Goal: Task Accomplishment & Management: Manage account settings

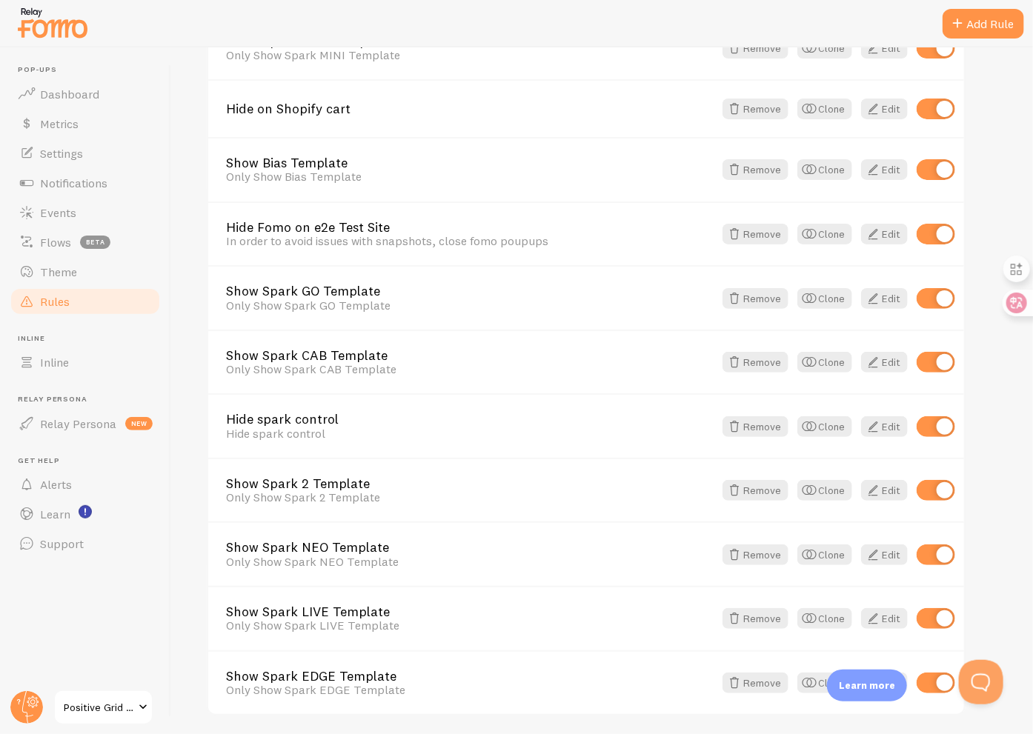
scroll to position [490, 0]
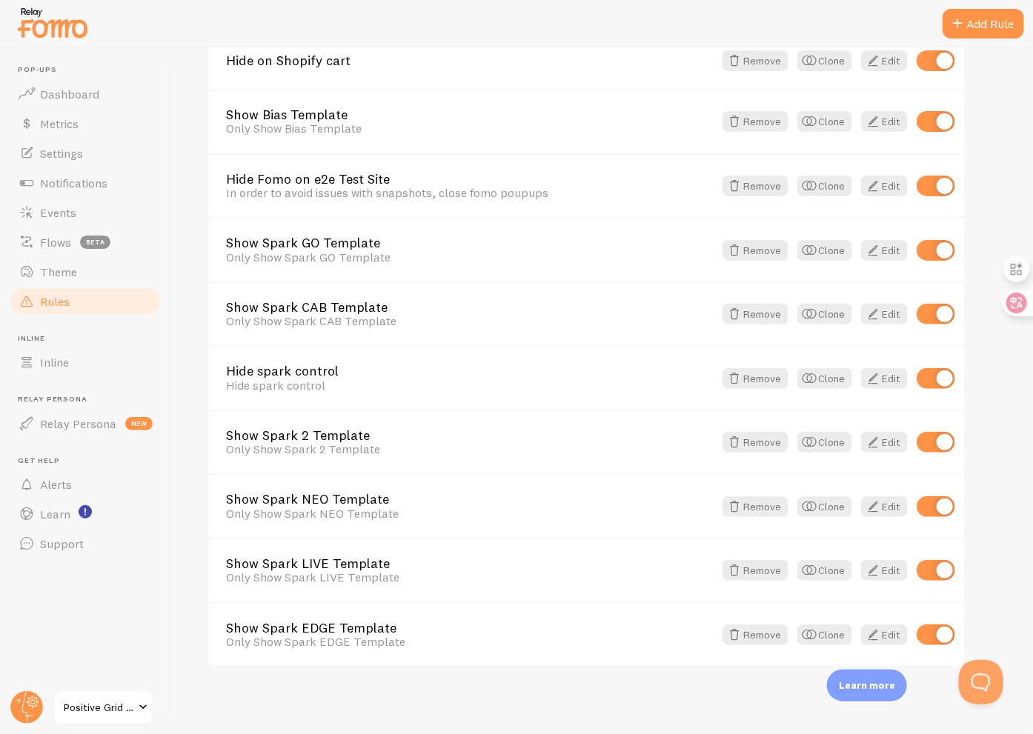
click at [89, 699] on span "Positive Grid EU Shopify" at bounding box center [99, 708] width 70 height 18
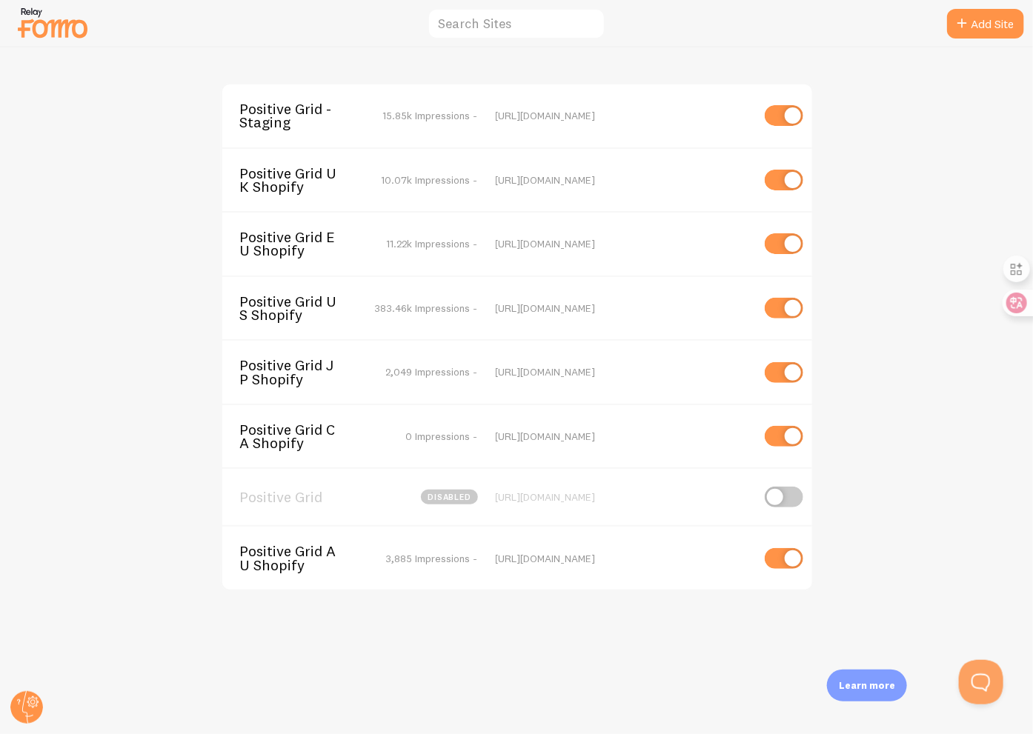
click at [316, 186] on span "Positive Grid UK Shopify" at bounding box center [299, 180] width 119 height 27
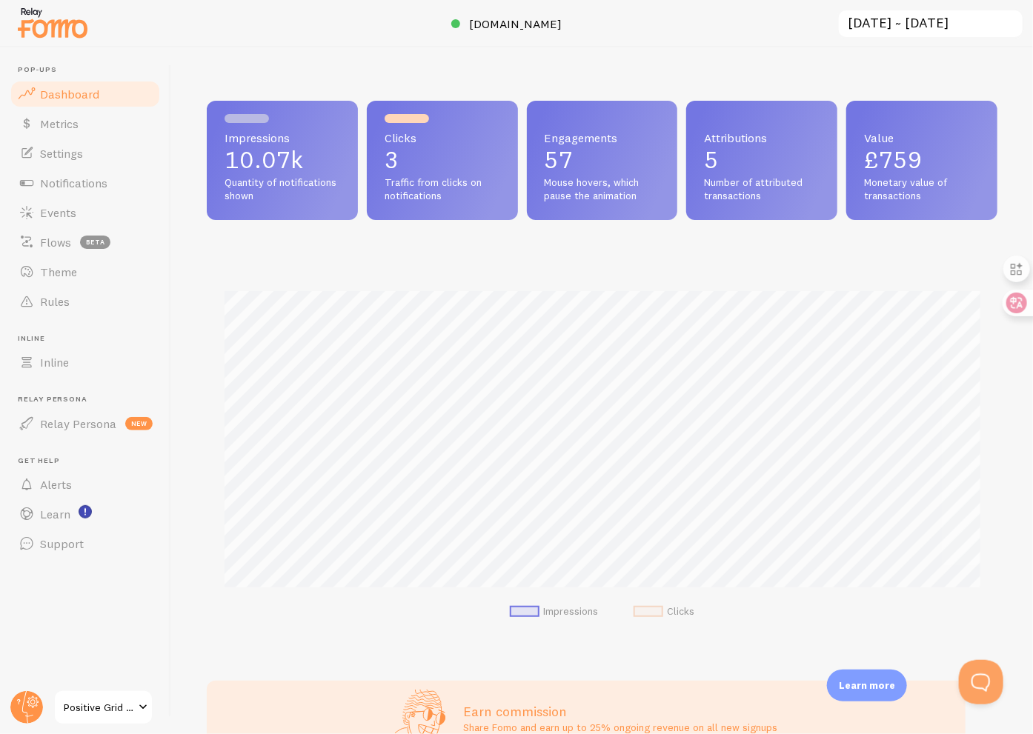
scroll to position [389, 791]
click at [81, 301] on link "Rules" at bounding box center [85, 302] width 153 height 30
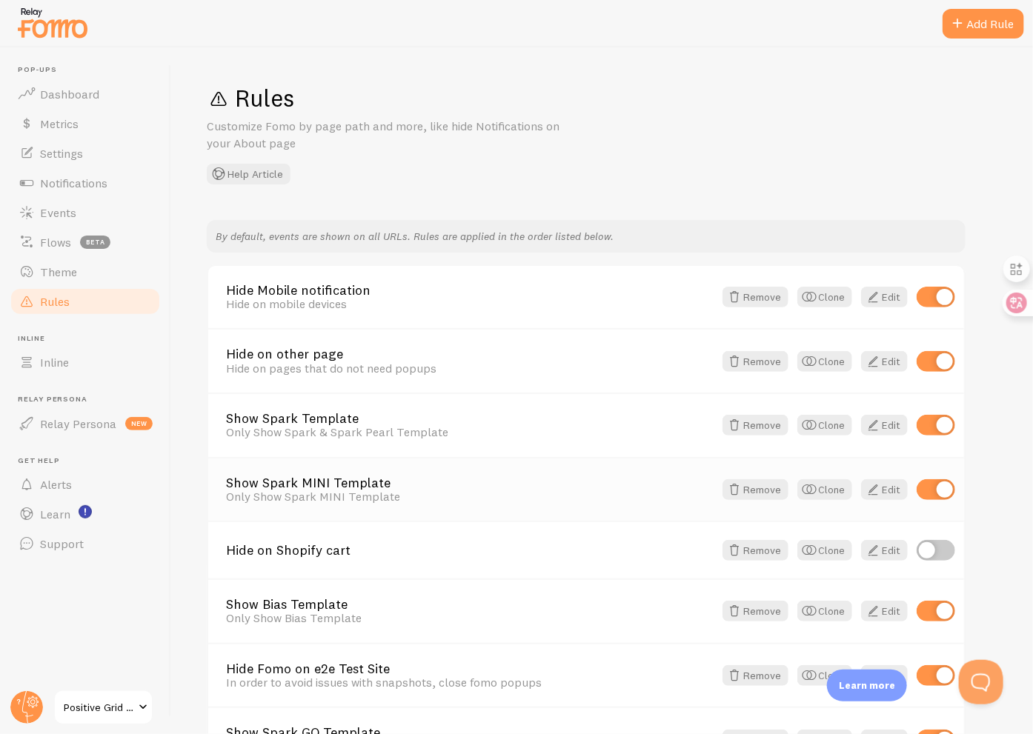
scroll to position [490, 0]
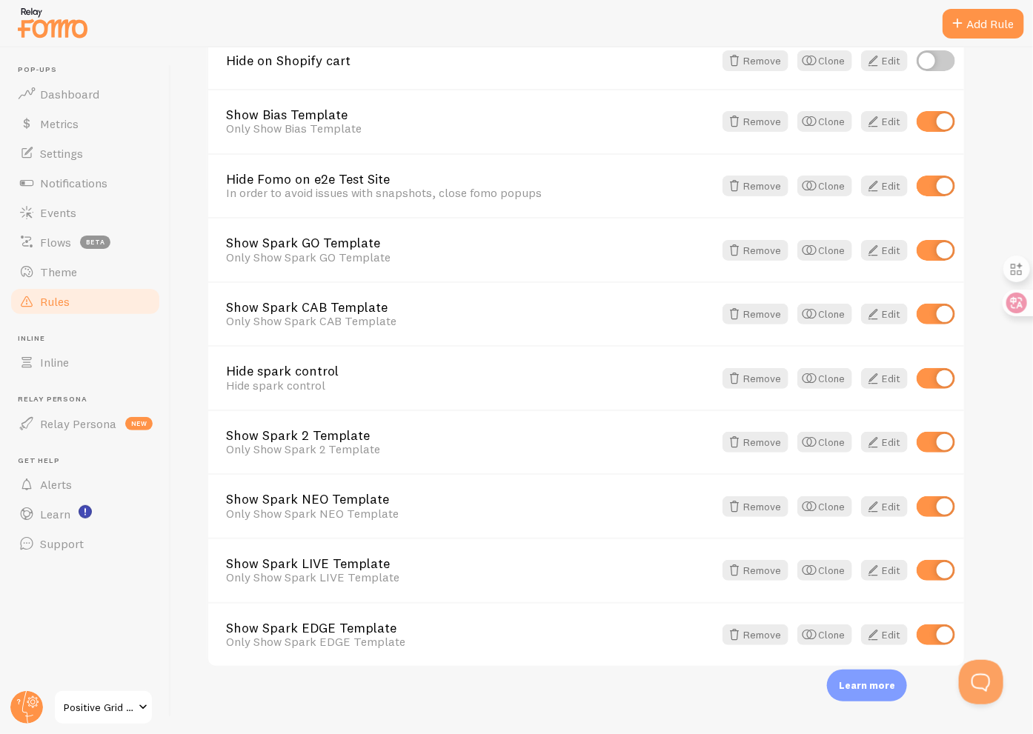
click at [89, 694] on link "Positive Grid UK Shopify" at bounding box center [103, 708] width 100 height 36
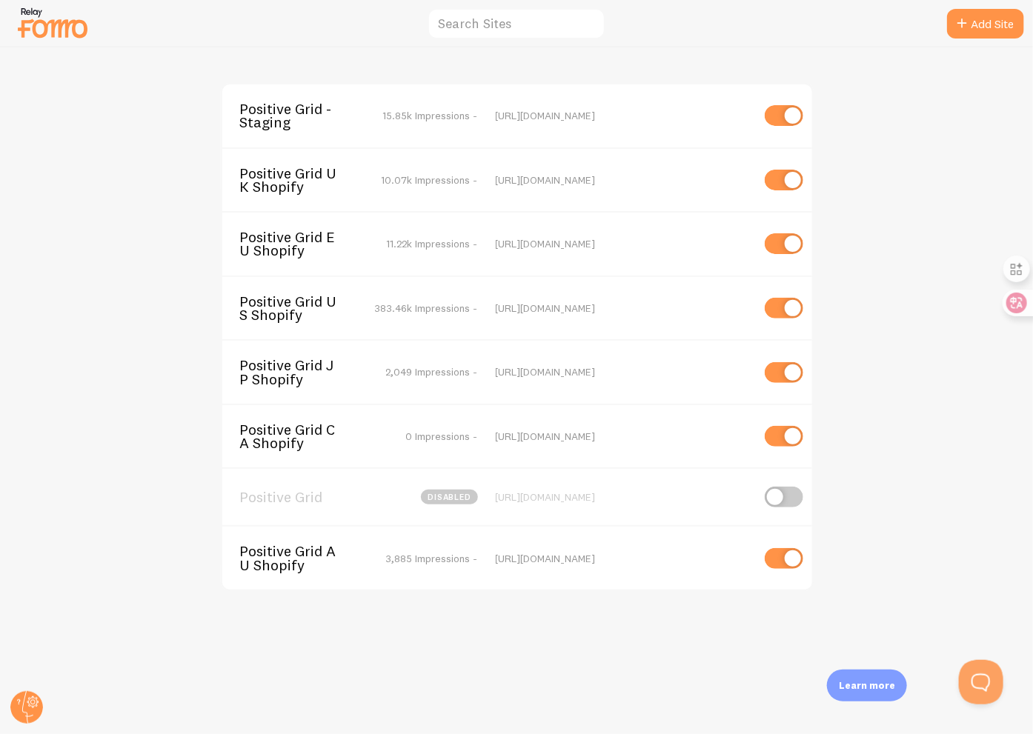
click at [276, 371] on span "Positive Grid JP Shopify" at bounding box center [299, 372] width 119 height 27
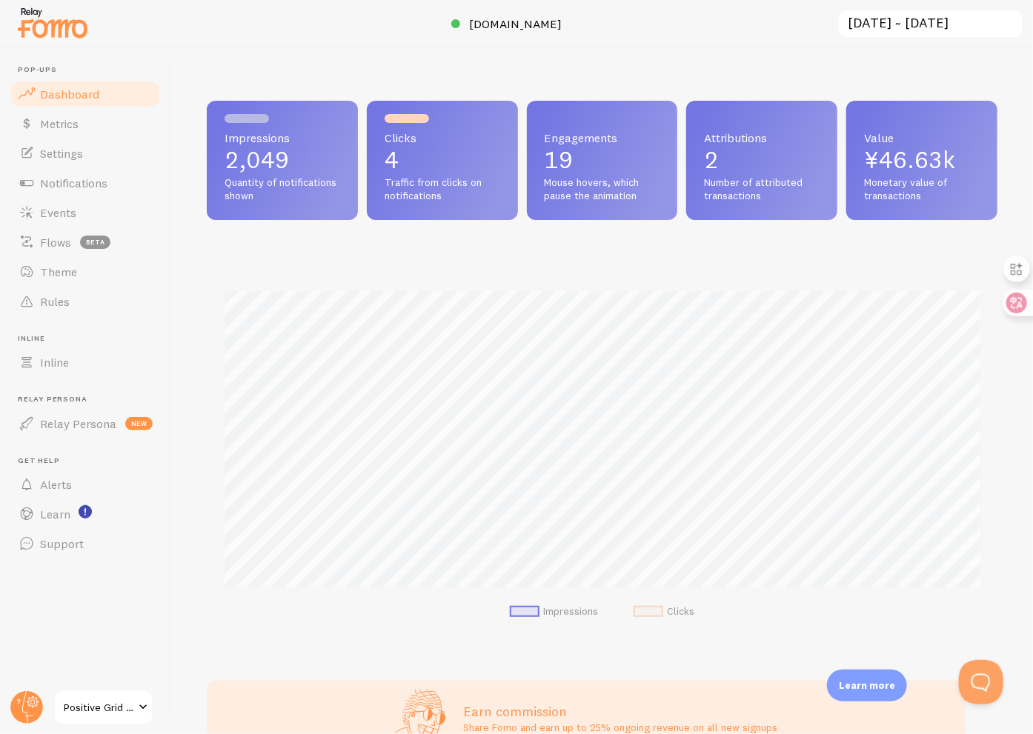
scroll to position [389, 791]
click at [92, 299] on link "Rules" at bounding box center [85, 302] width 153 height 30
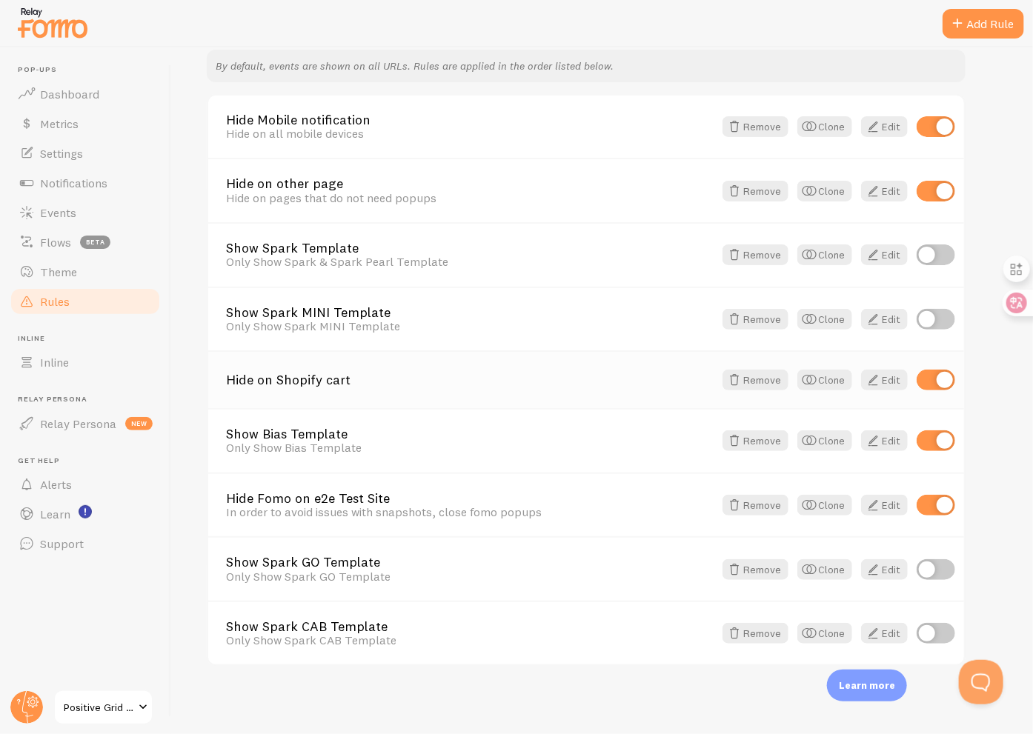
scroll to position [156, 0]
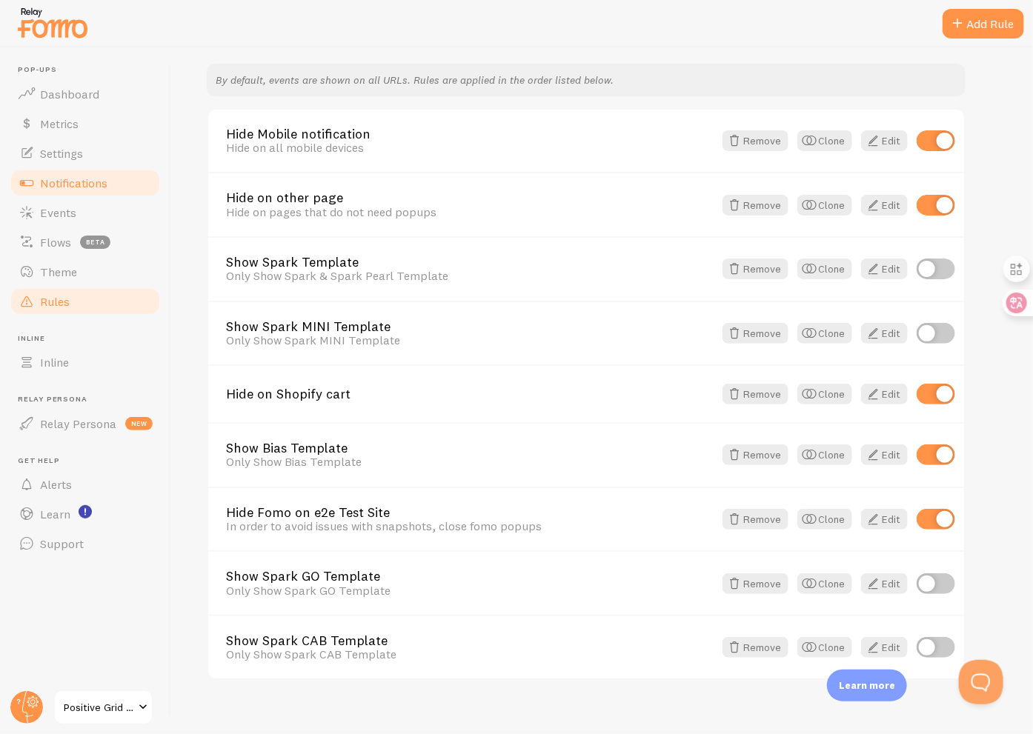
click at [113, 168] on link "Notifications" at bounding box center [85, 183] width 153 height 30
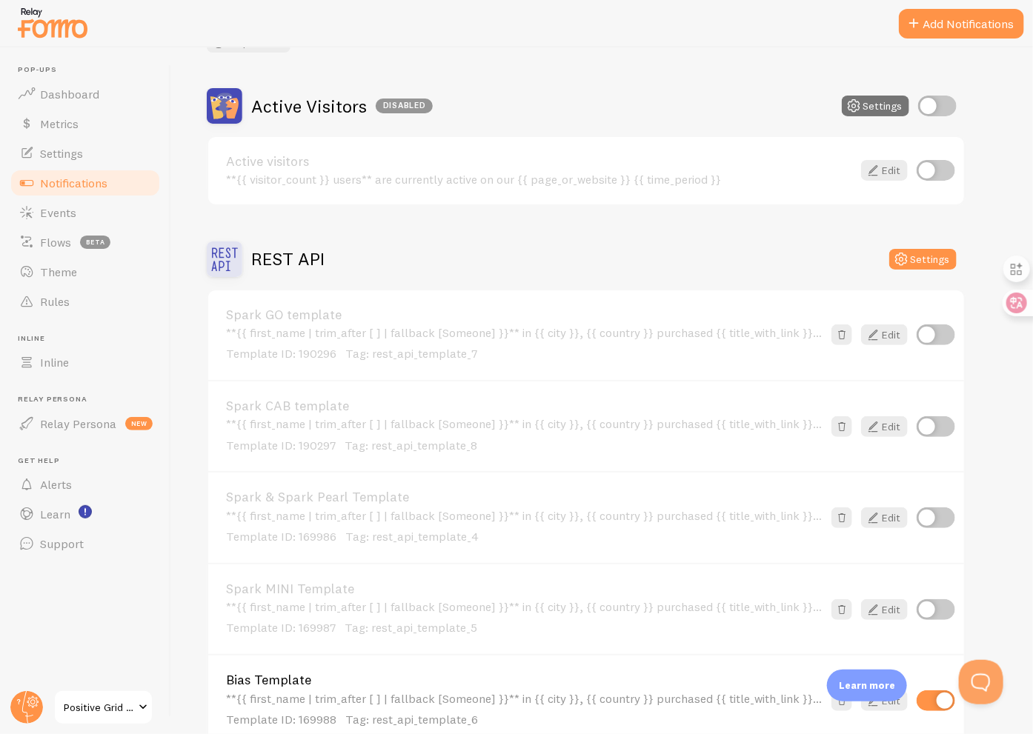
scroll to position [55, 0]
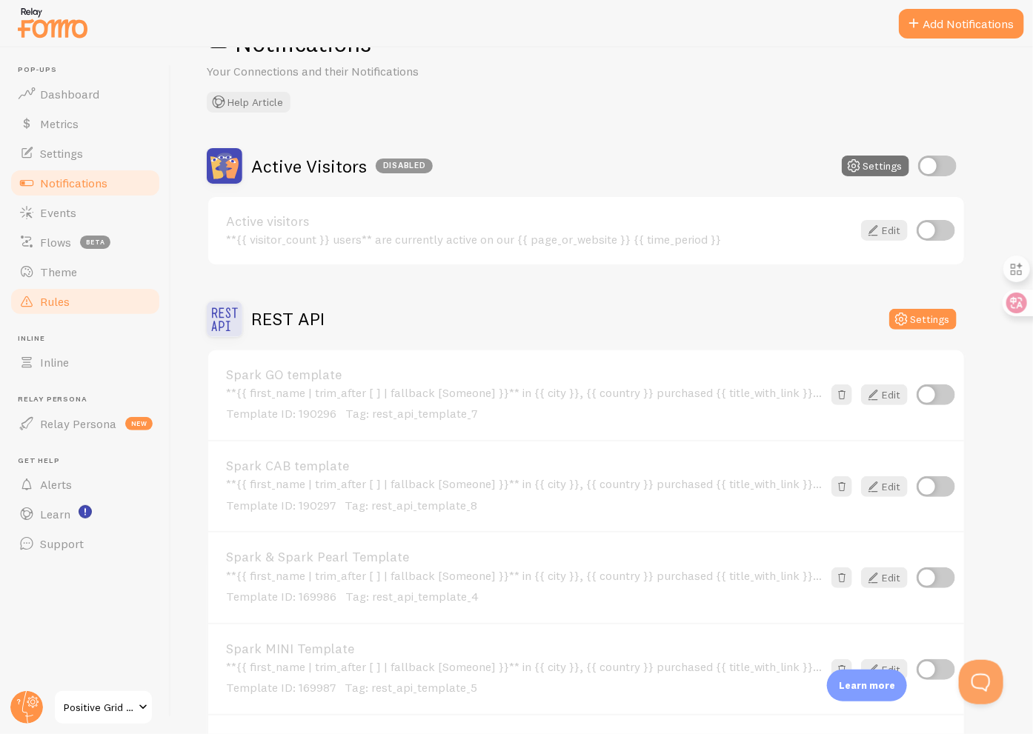
click at [93, 306] on link "Rules" at bounding box center [85, 302] width 153 height 30
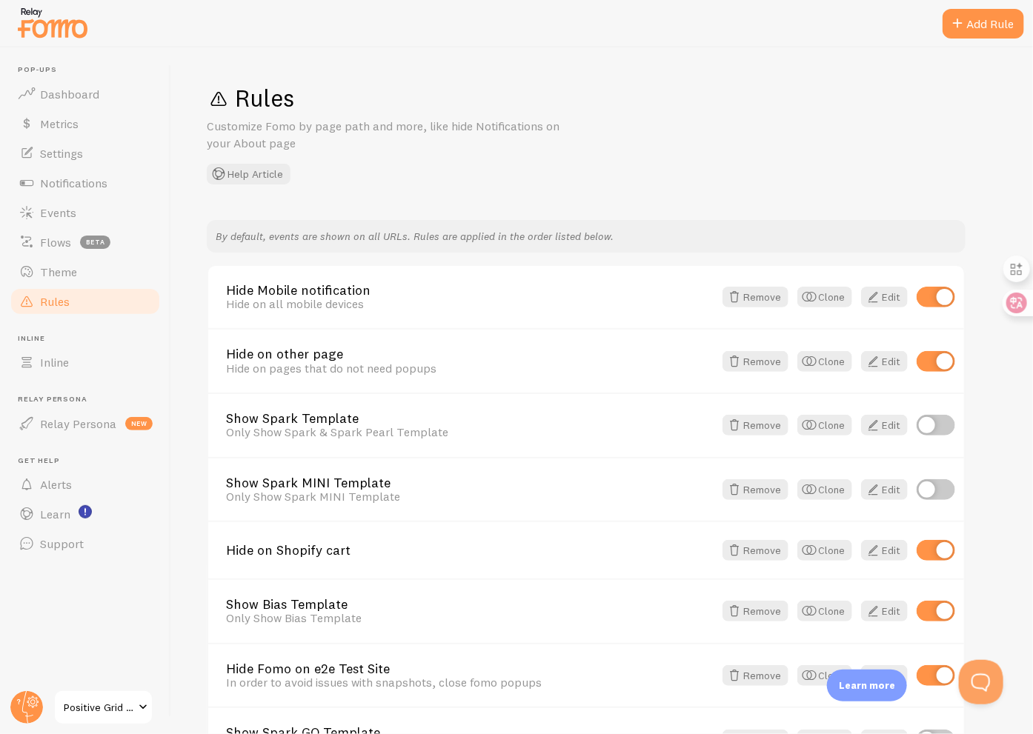
click at [119, 702] on span "Positive Grid JP Shopify" at bounding box center [99, 708] width 70 height 18
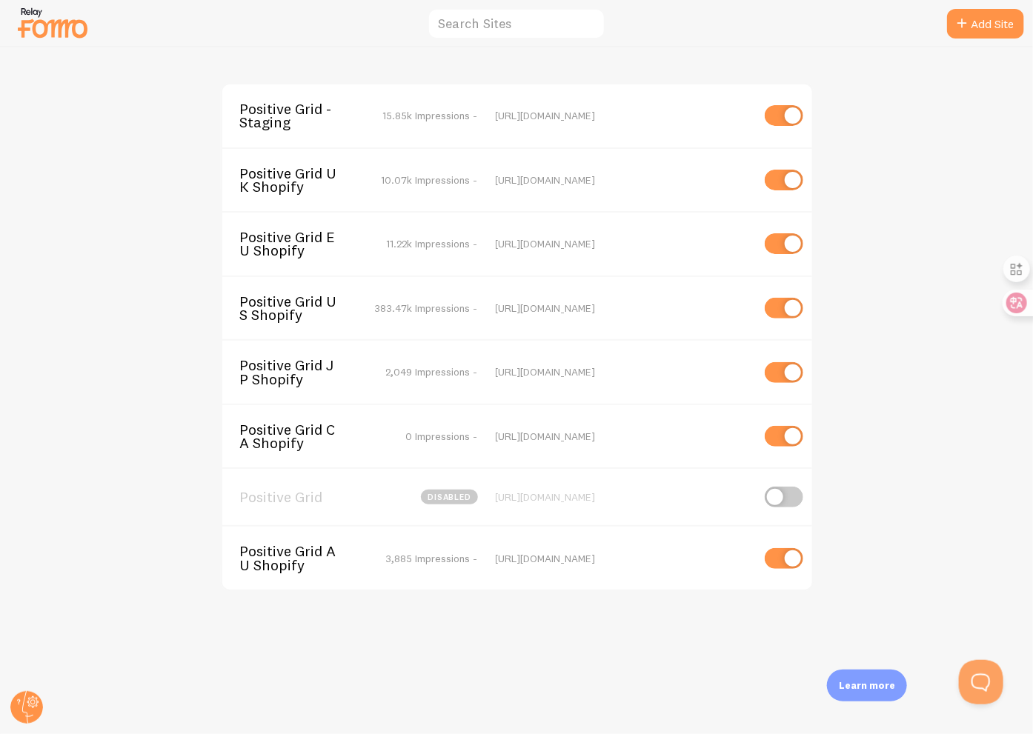
click at [303, 193] on span "Positive Grid UK Shopify" at bounding box center [299, 180] width 119 height 27
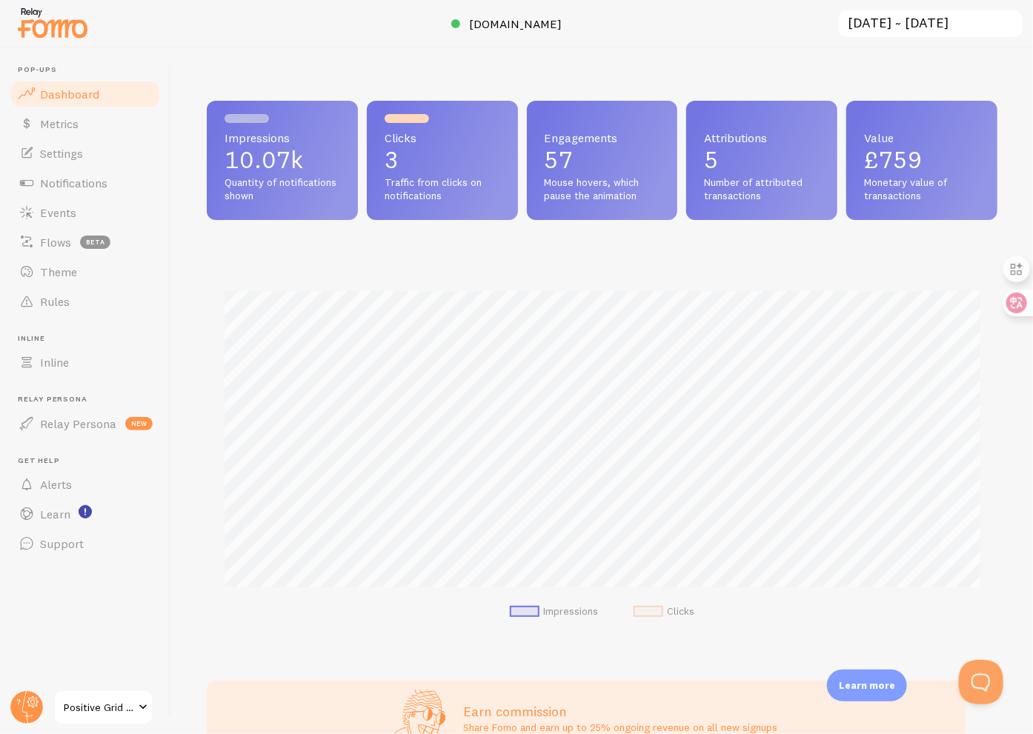
scroll to position [389, 791]
click at [83, 305] on link "Rules" at bounding box center [85, 302] width 153 height 30
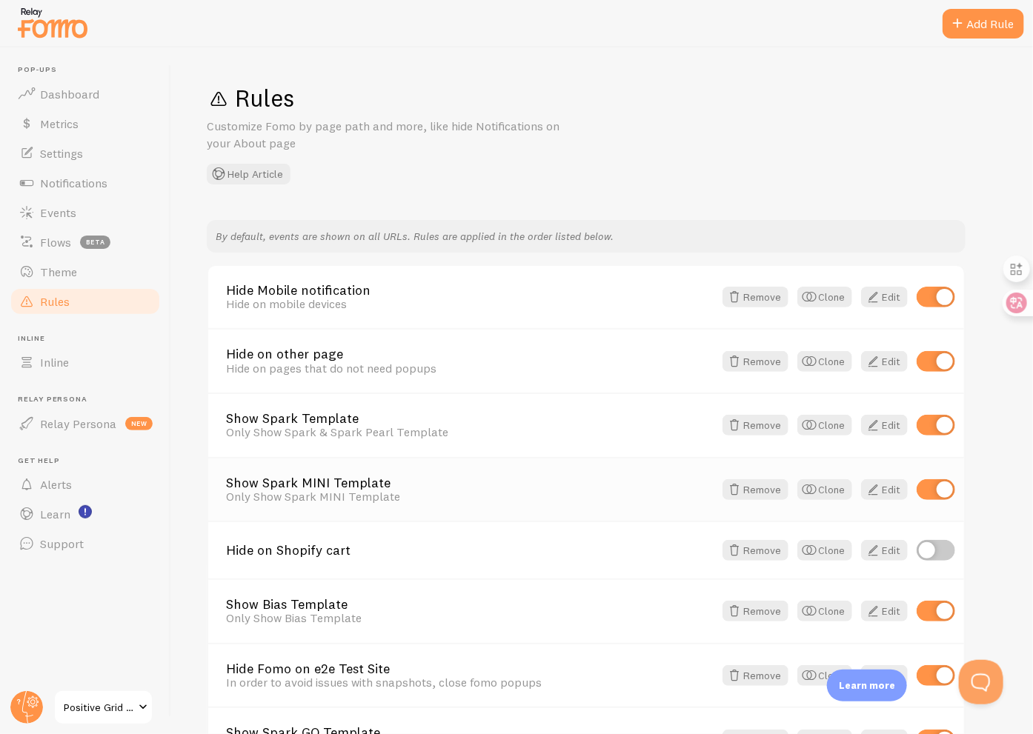
scroll to position [490, 0]
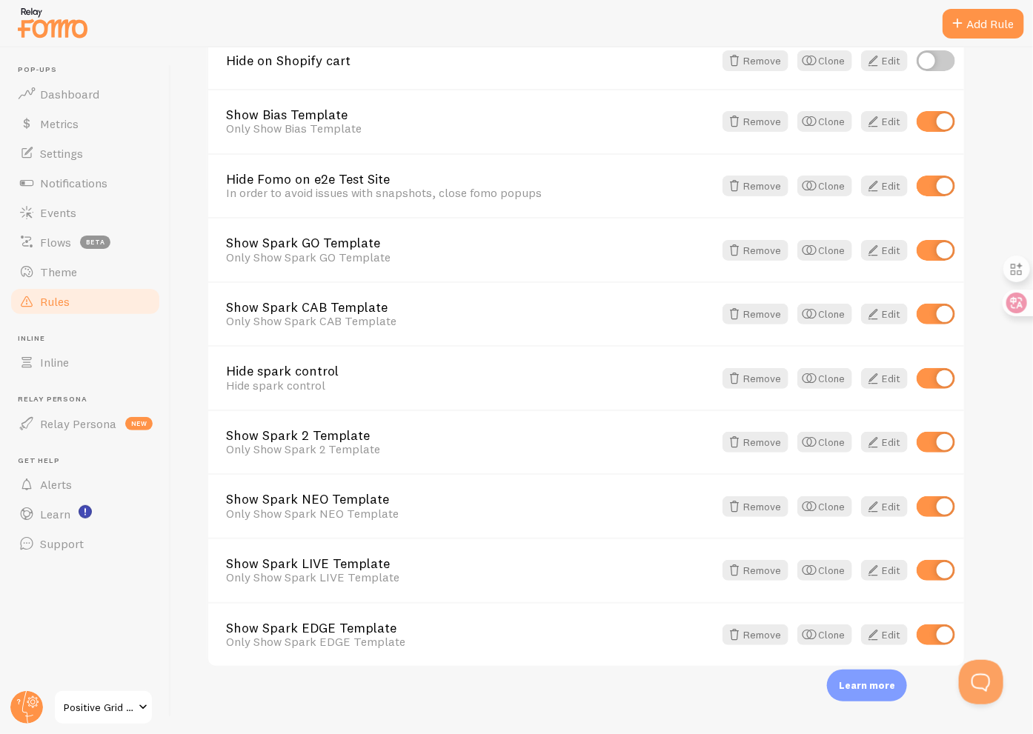
click at [89, 713] on span "Positive Grid UK Shopify" at bounding box center [99, 708] width 70 height 18
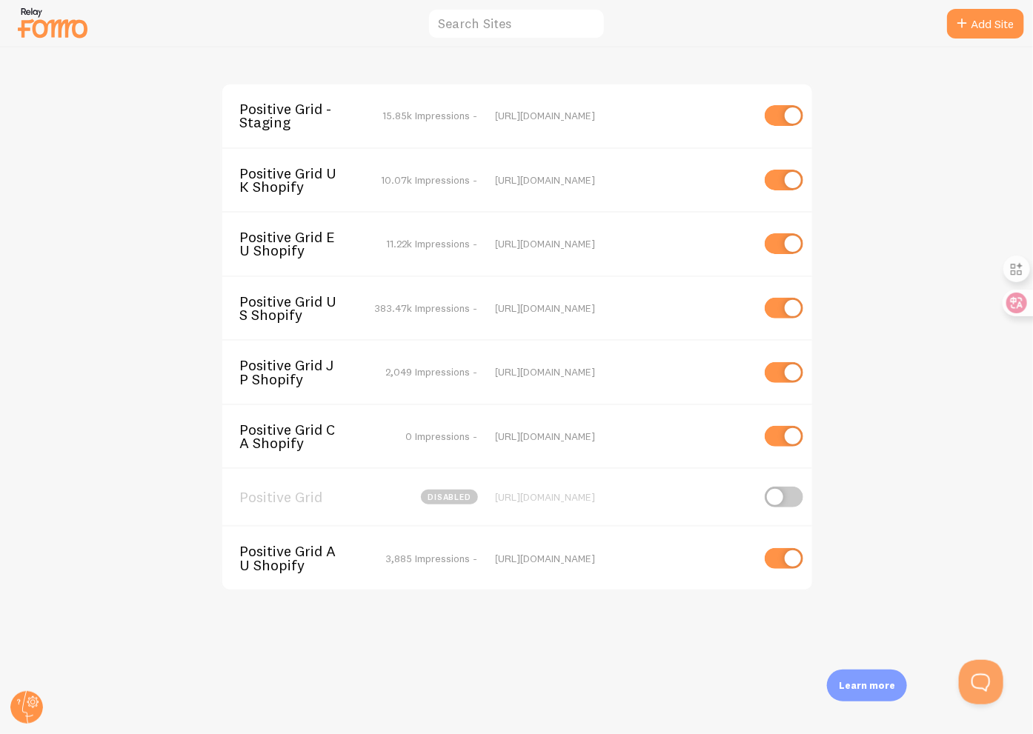
click at [298, 247] on span "Positive Grid EU Shopify" at bounding box center [299, 243] width 119 height 27
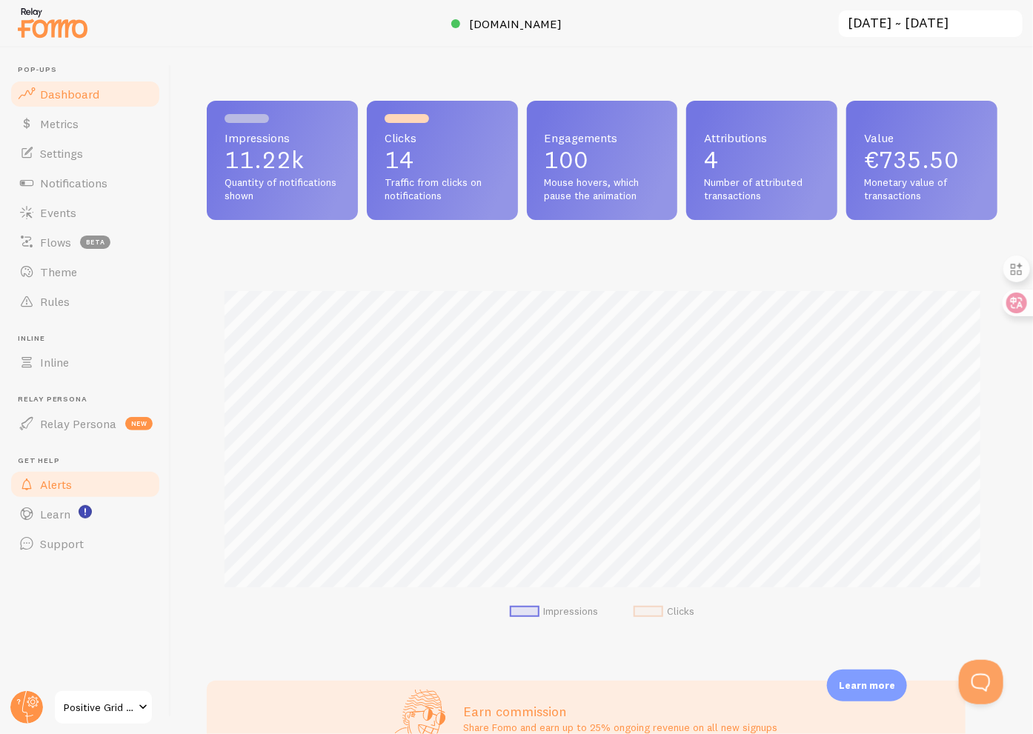
scroll to position [389, 791]
click at [64, 302] on span "Rules" at bounding box center [55, 301] width 30 height 15
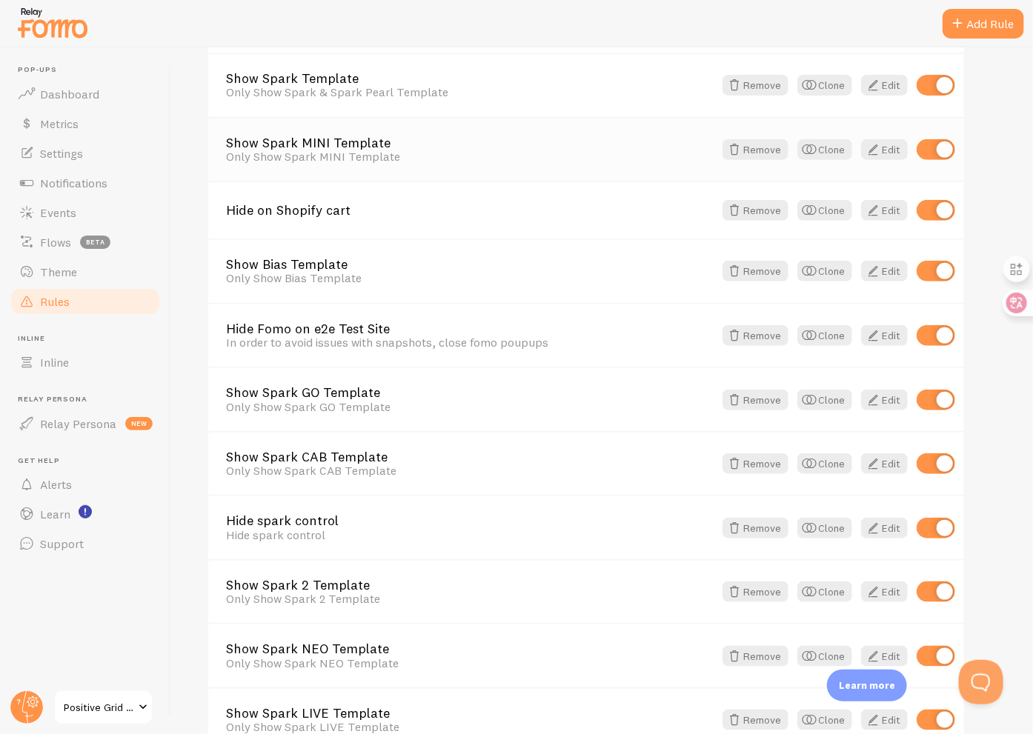
scroll to position [254, 0]
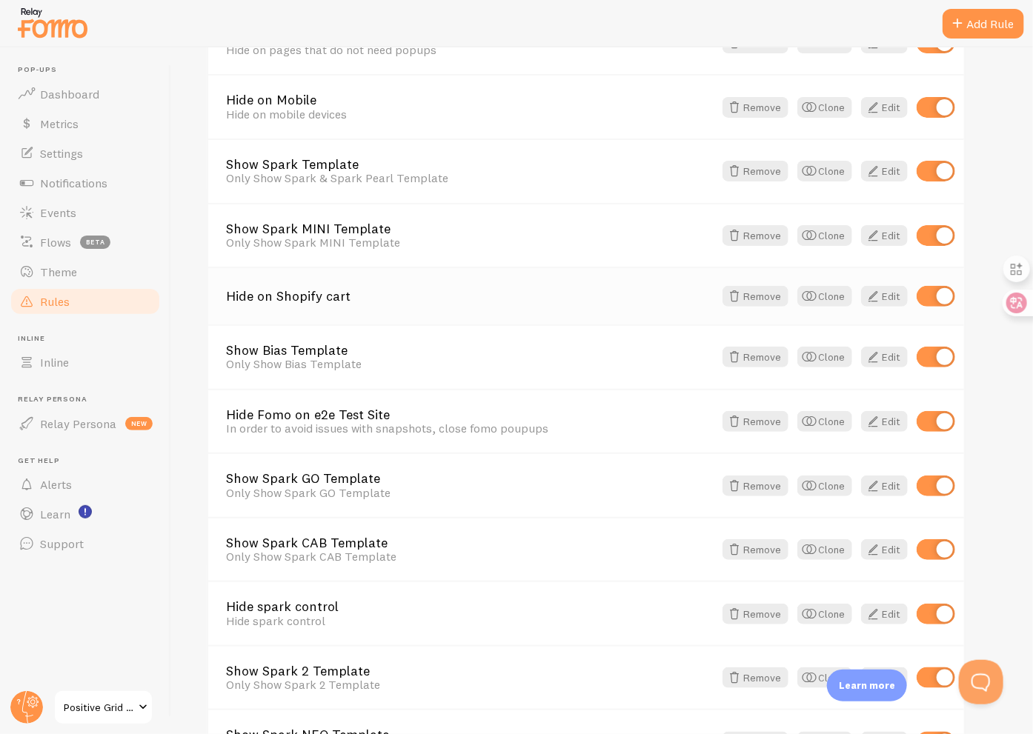
click at [934, 299] on input "checkbox" at bounding box center [936, 296] width 39 height 21
checkbox input "false"
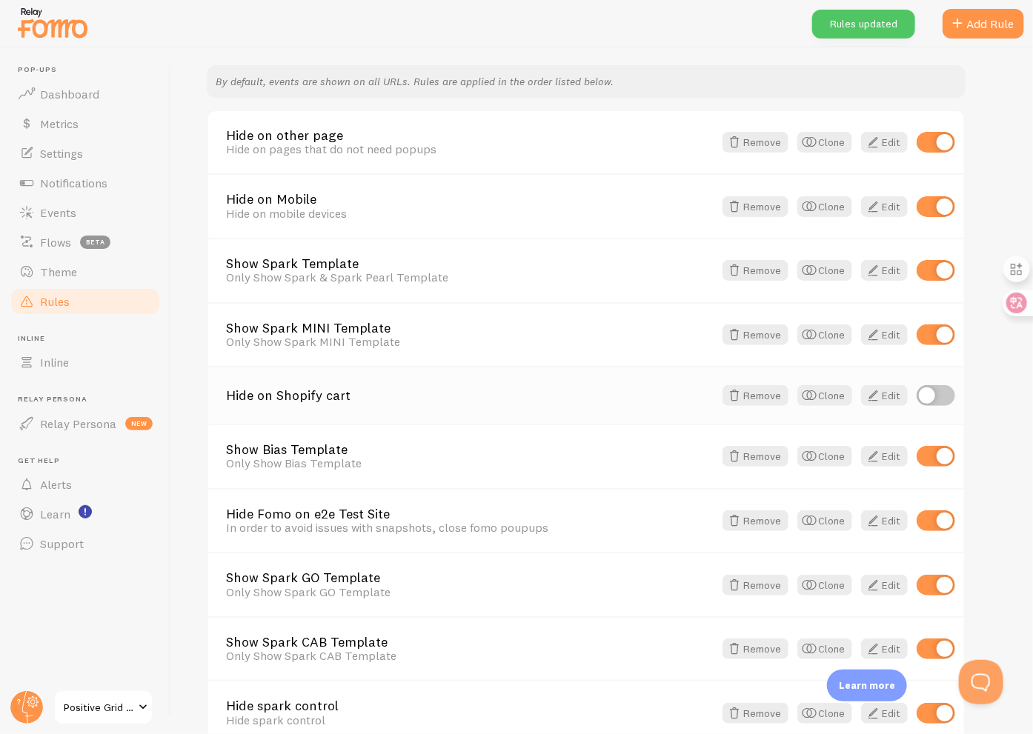
scroll to position [0, 0]
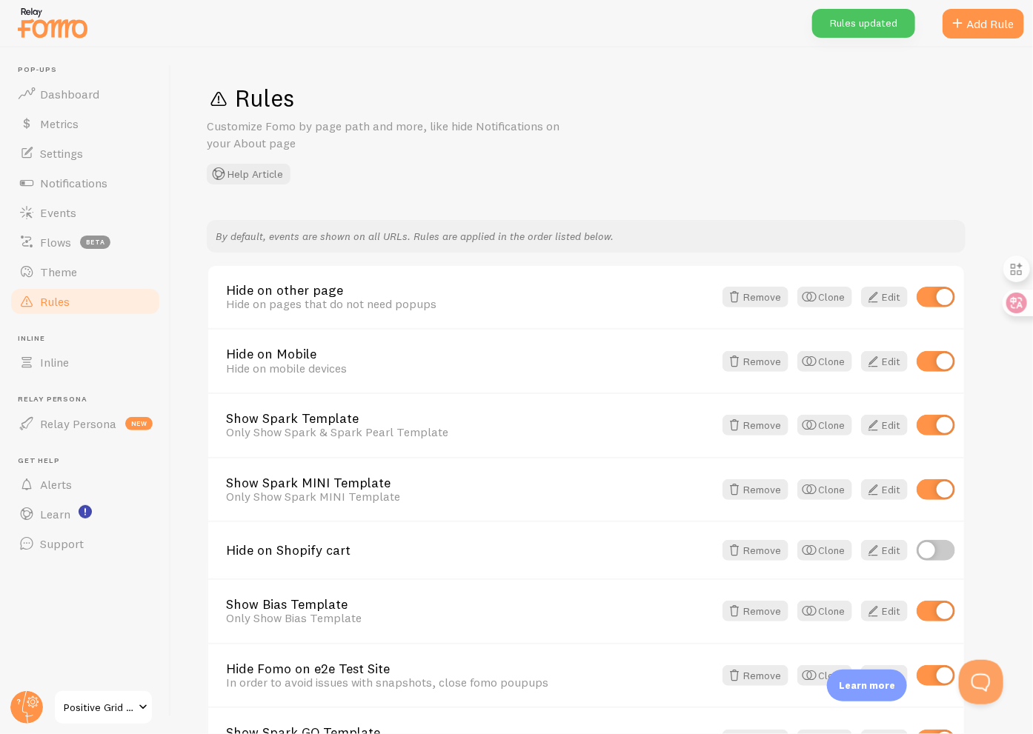
click at [110, 704] on span "Positive Grid EU Shopify" at bounding box center [99, 708] width 70 height 18
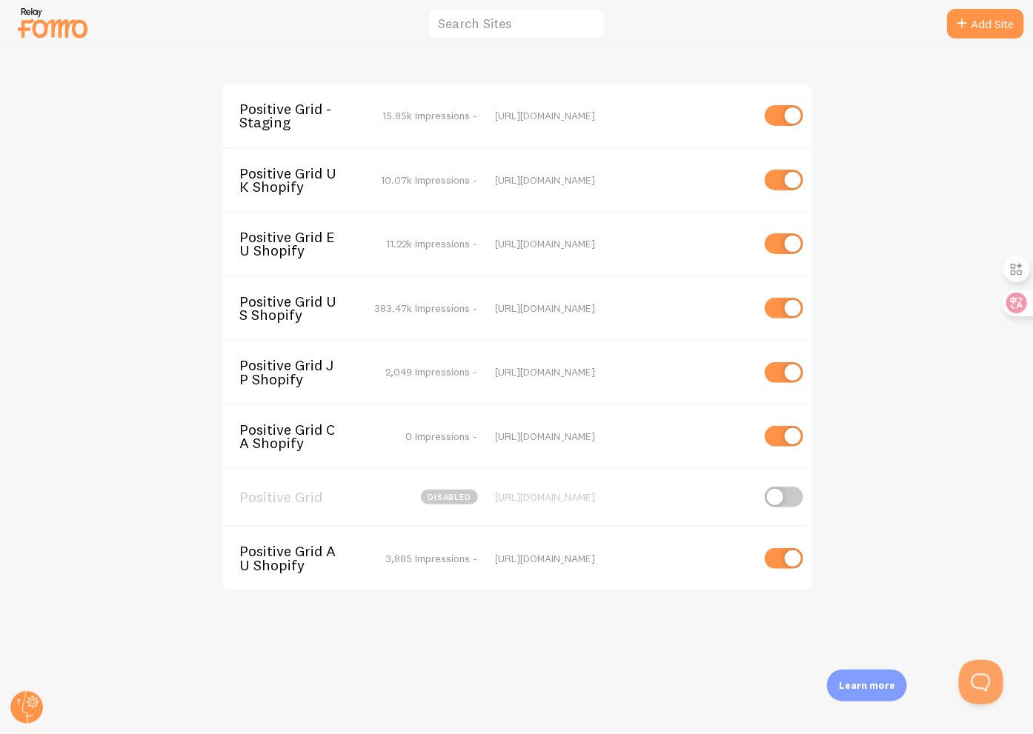
click at [296, 442] on span "Positive Grid CA Shopify" at bounding box center [299, 436] width 119 height 27
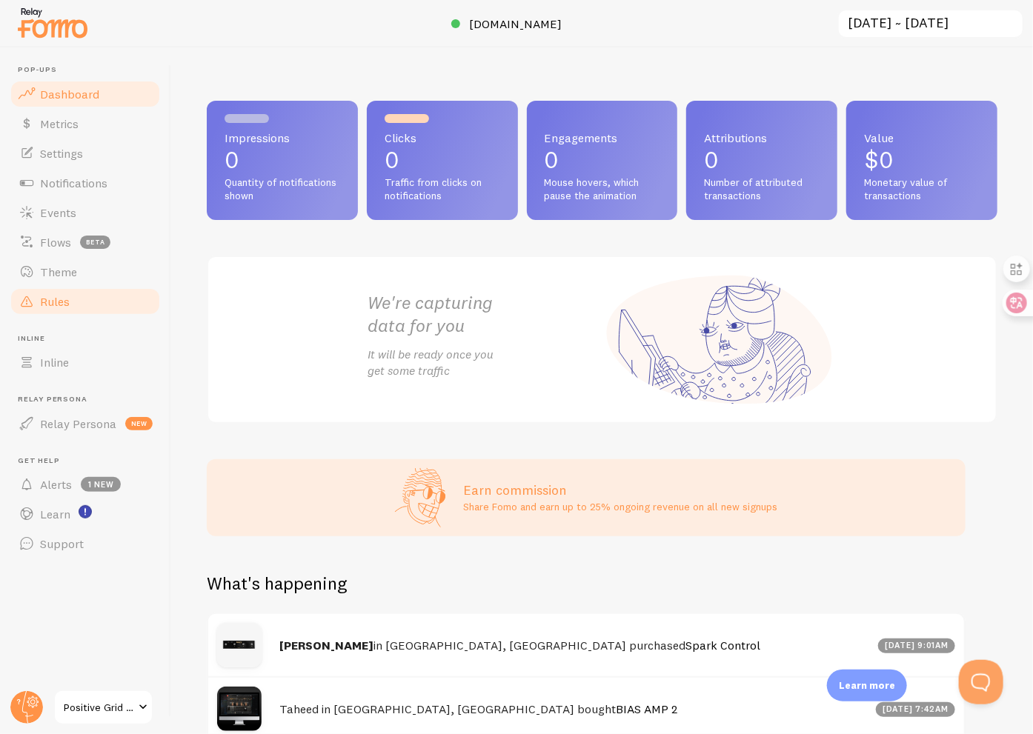
click at [105, 311] on link "Rules" at bounding box center [85, 302] width 153 height 30
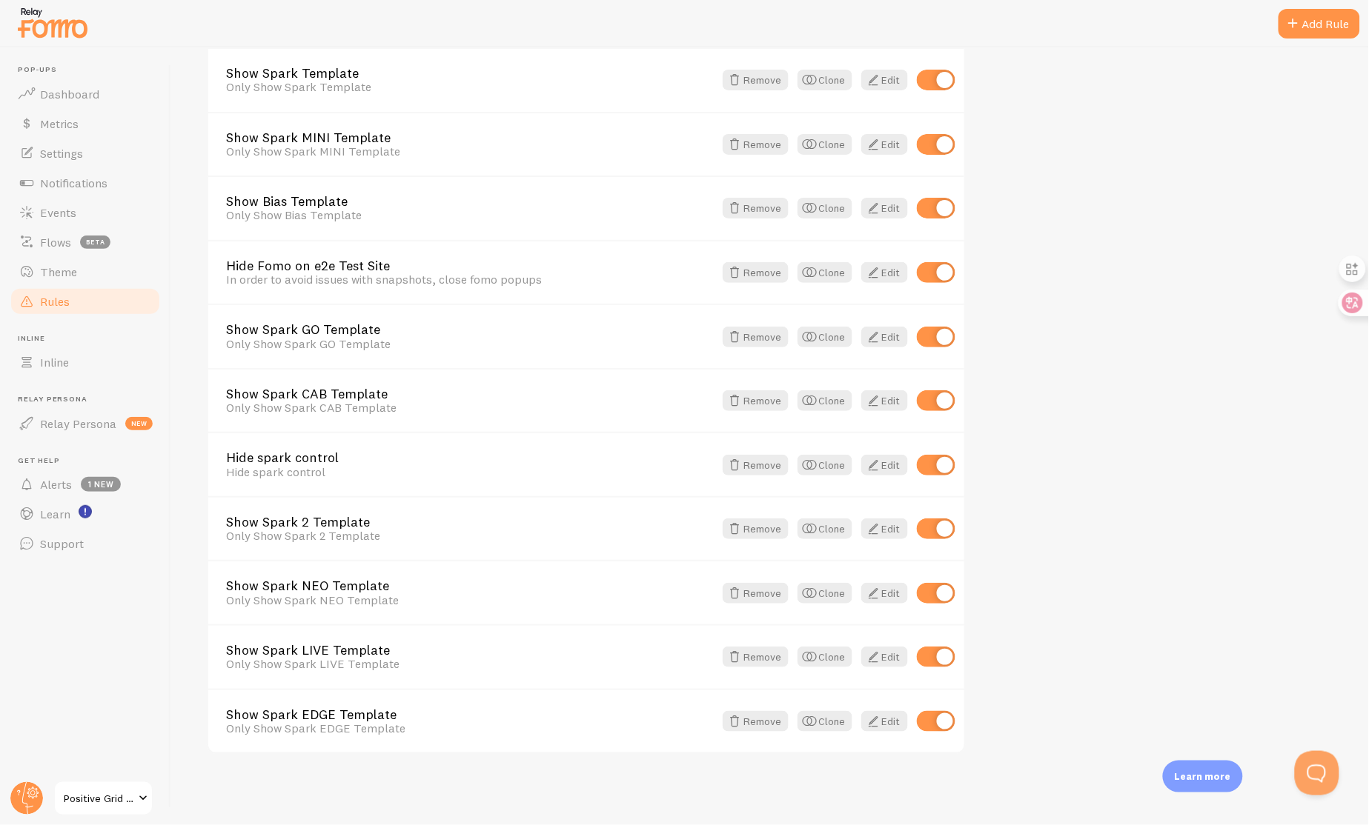
scroll to position [393, 0]
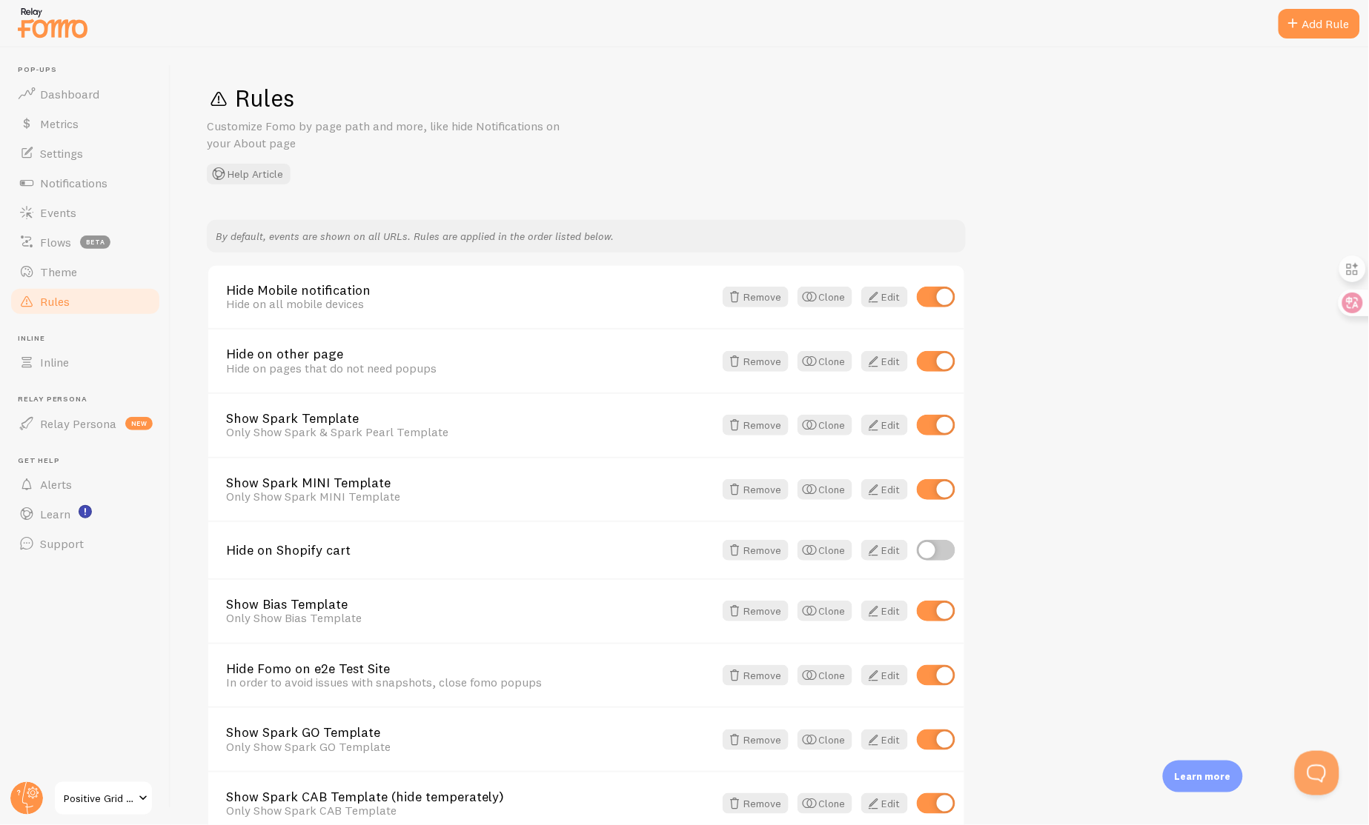
scroll to position [393, 0]
